Goal: Information Seeking & Learning: Learn about a topic

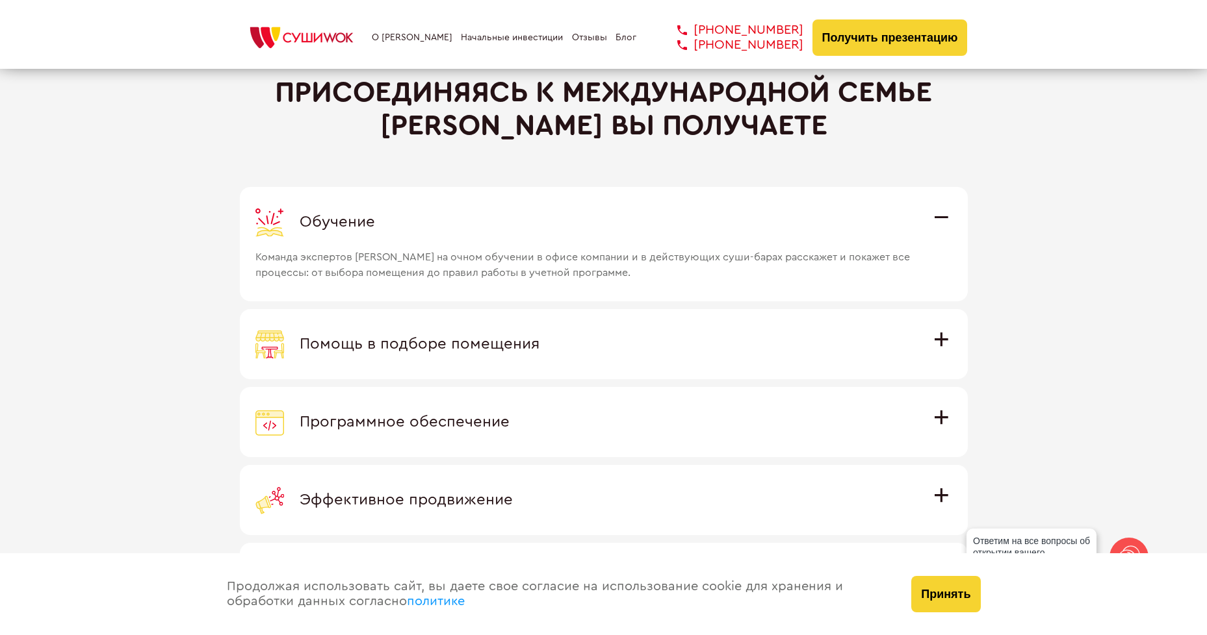
scroll to position [3705, 0]
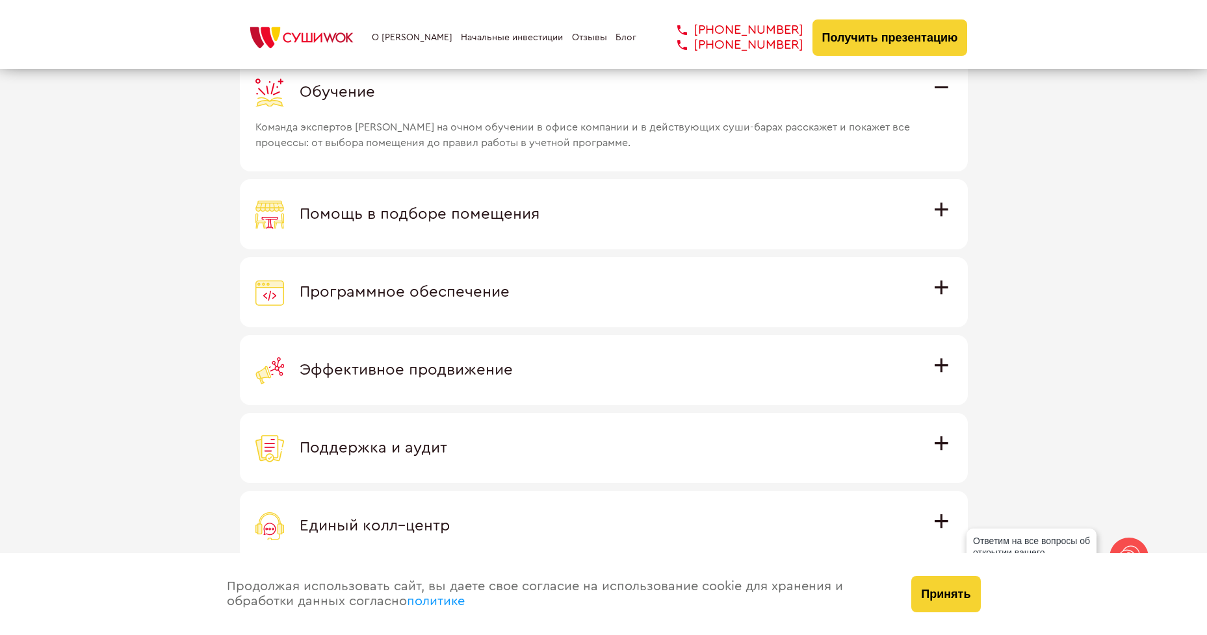
click at [586, 43] on link "Отзывы" at bounding box center [589, 37] width 35 height 10
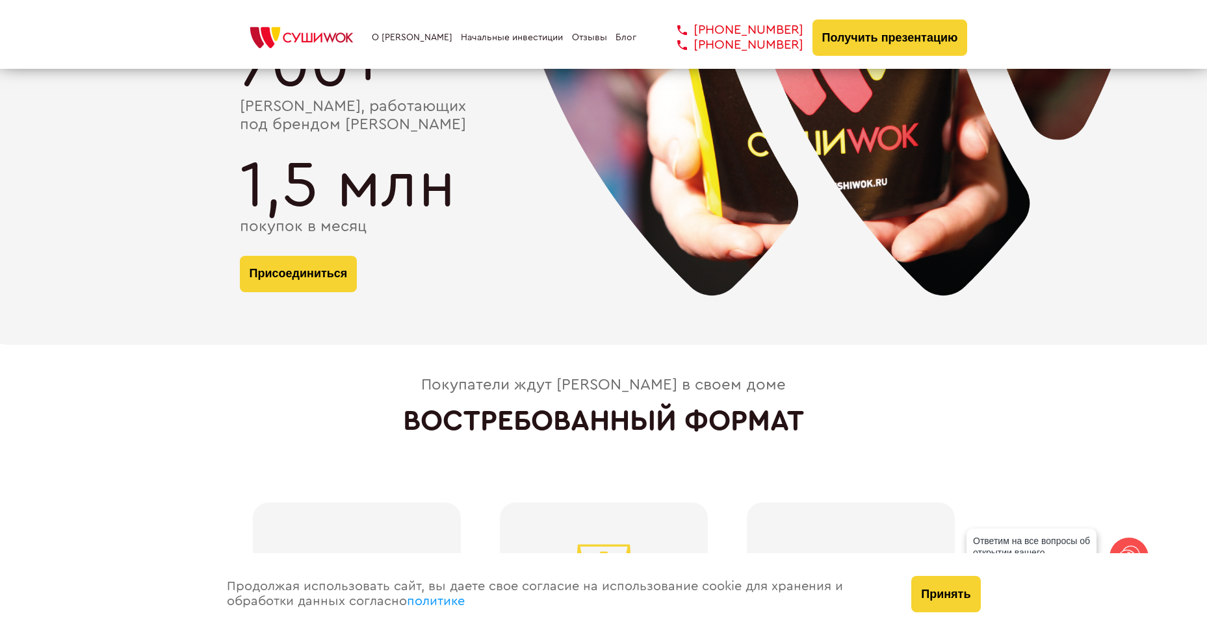
scroll to position [2388, 0]
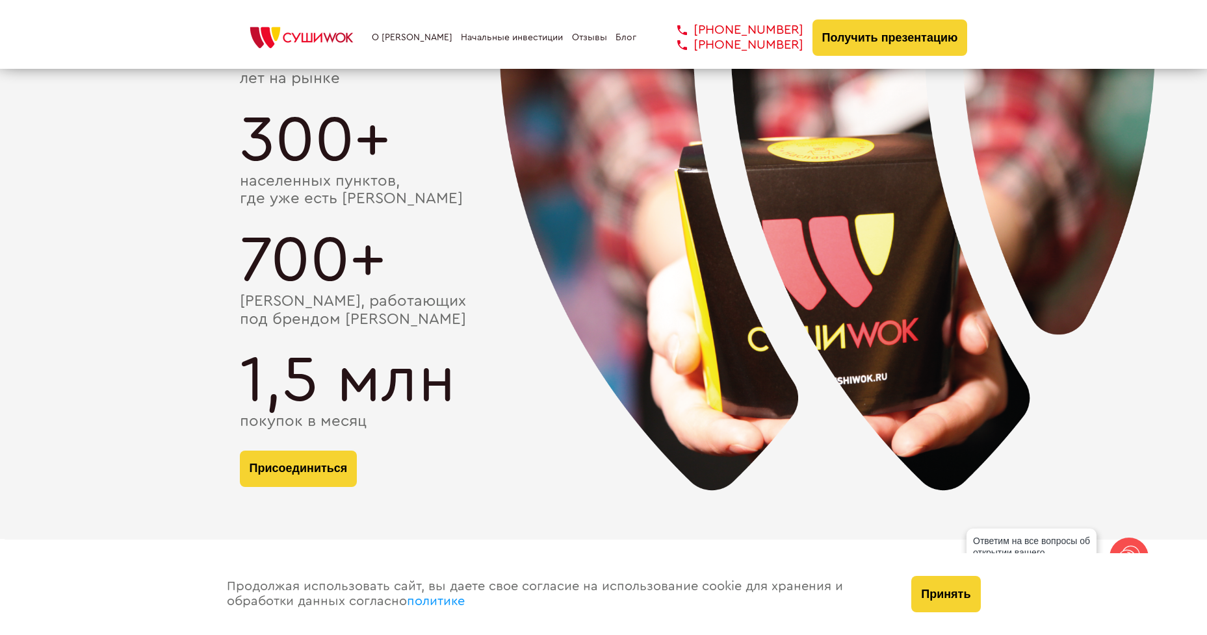
click at [424, 43] on link "О франшизе" at bounding box center [412, 37] width 81 height 10
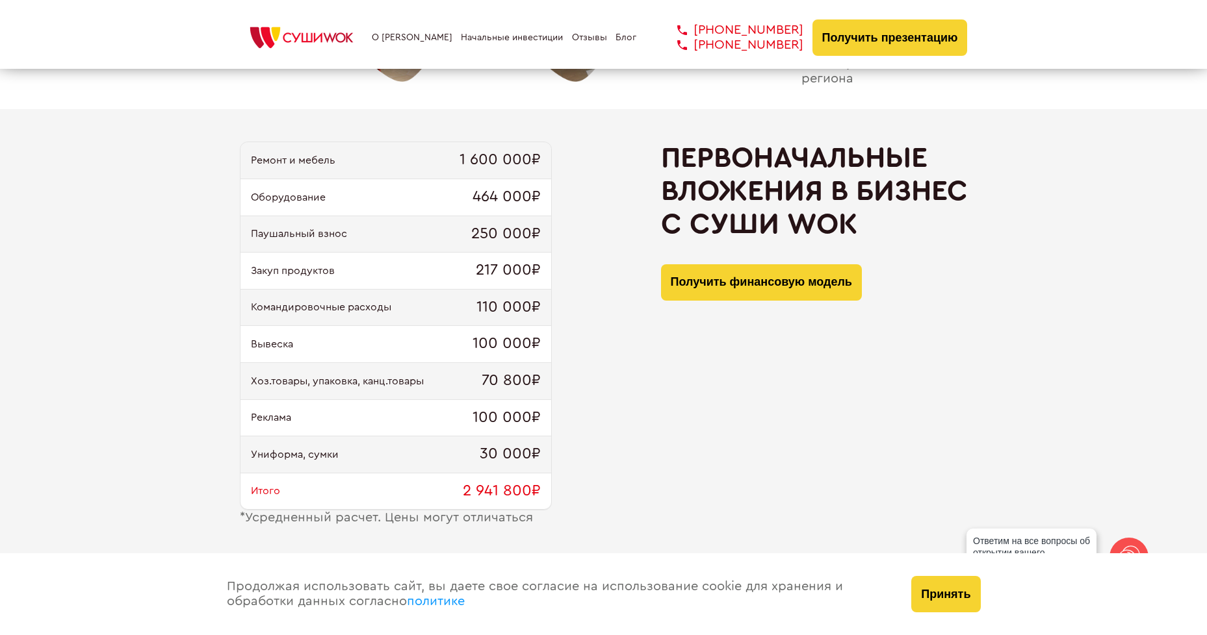
scroll to position [1210, 0]
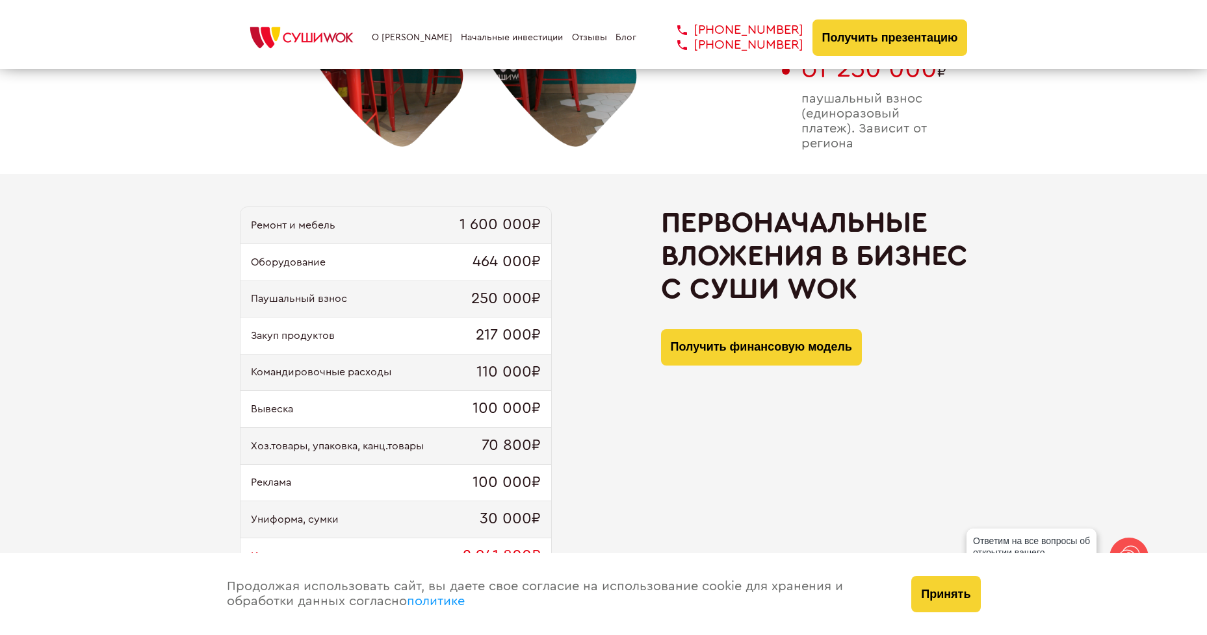
click at [445, 607] on link "политике" at bounding box center [436, 601] width 58 height 13
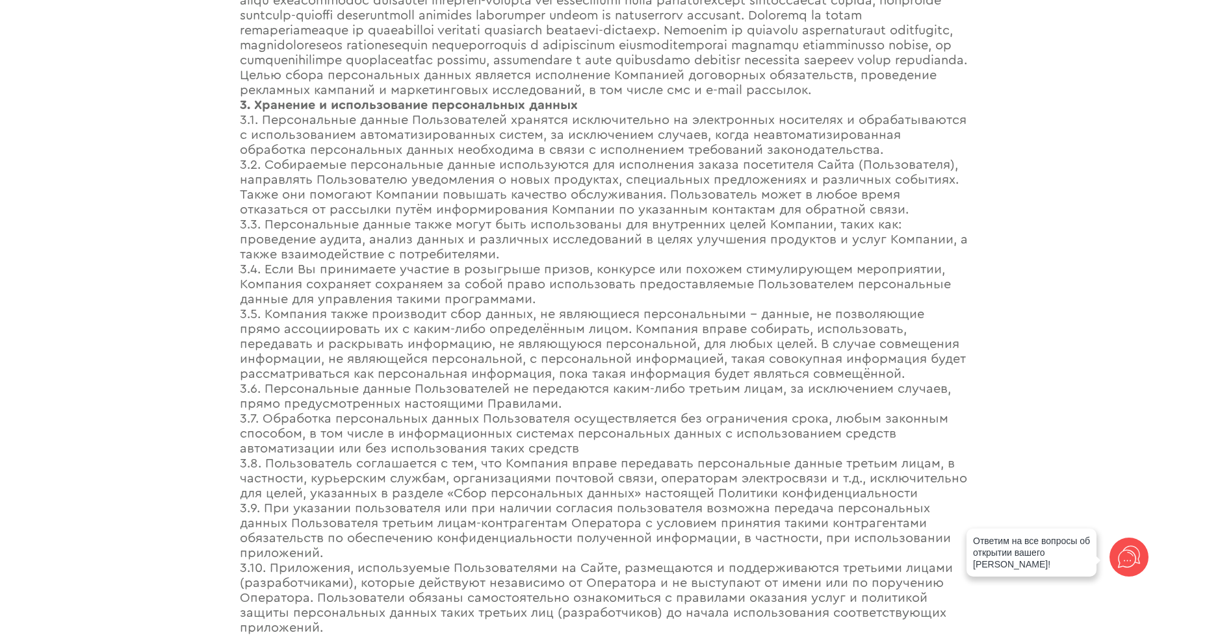
scroll to position [1705, 0]
